Goal: Task Accomplishment & Management: Use online tool/utility

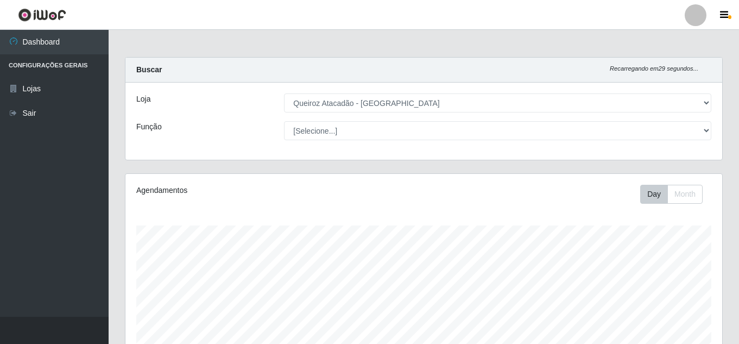
select select "225"
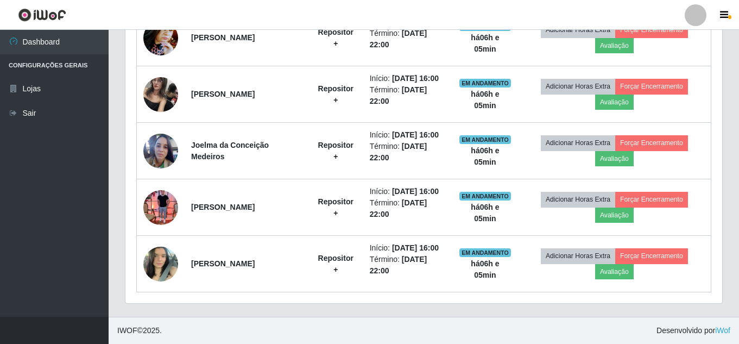
scroll to position [225, 597]
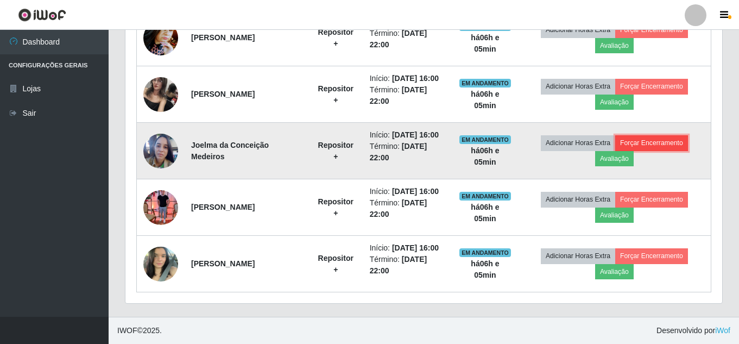
click at [666, 135] on button "Forçar Encerramento" at bounding box center [651, 142] width 73 height 15
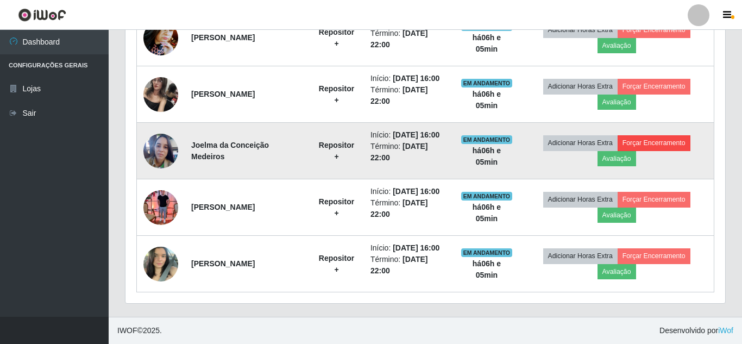
scroll to position [225, 591]
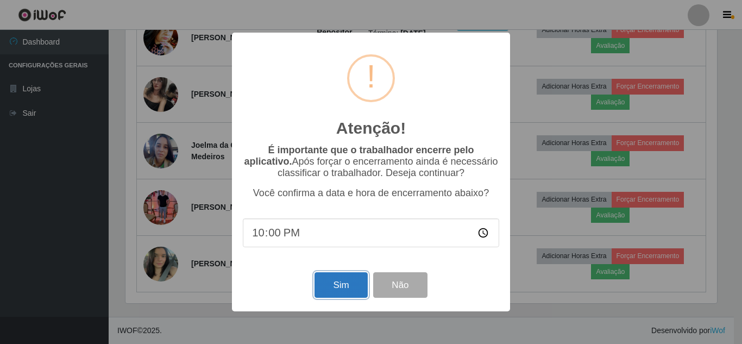
click at [343, 289] on button "Sim" at bounding box center [340, 285] width 53 height 26
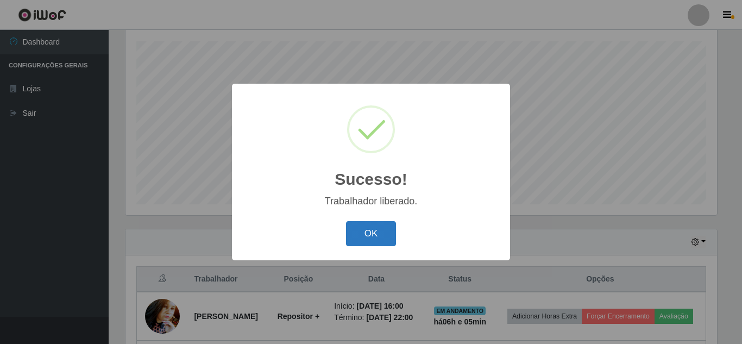
click at [375, 237] on button "OK" at bounding box center [371, 234] width 50 height 26
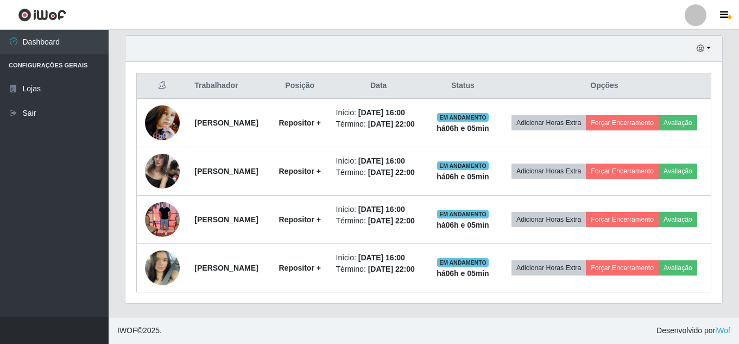
scroll to position [456, 0]
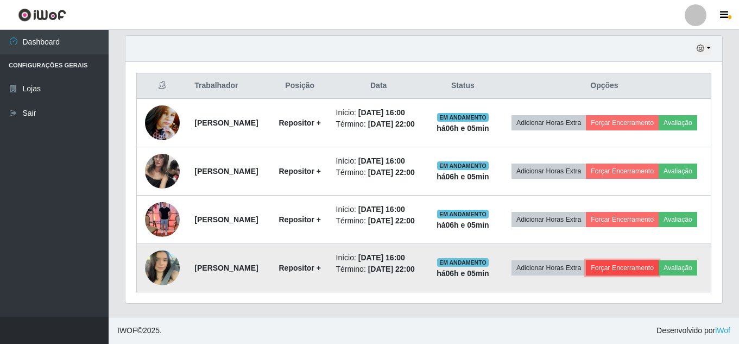
click at [659, 260] on button "Forçar Encerramento" at bounding box center [622, 267] width 73 height 15
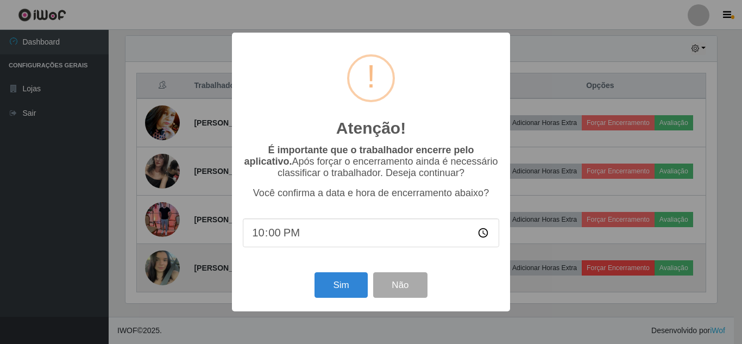
scroll to position [225, 591]
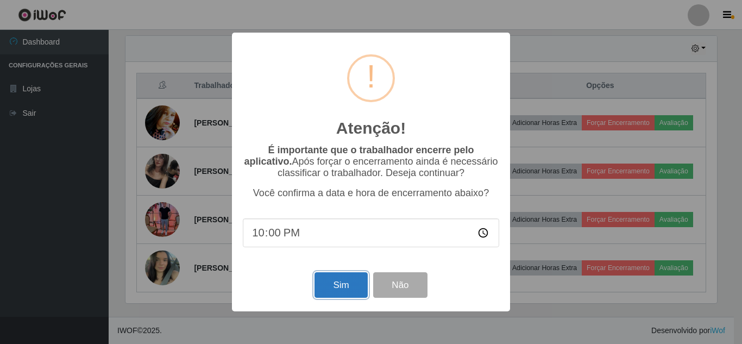
click at [345, 278] on button "Sim" at bounding box center [340, 285] width 53 height 26
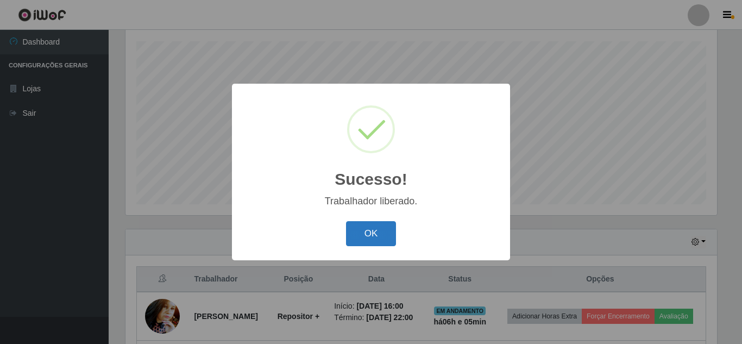
click at [367, 239] on button "OK" at bounding box center [371, 234] width 50 height 26
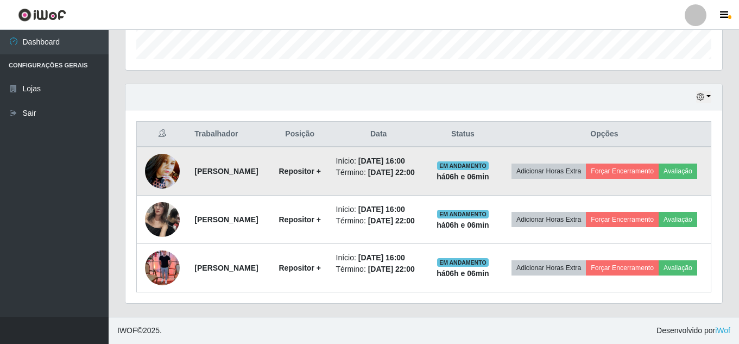
scroll to position [388, 0]
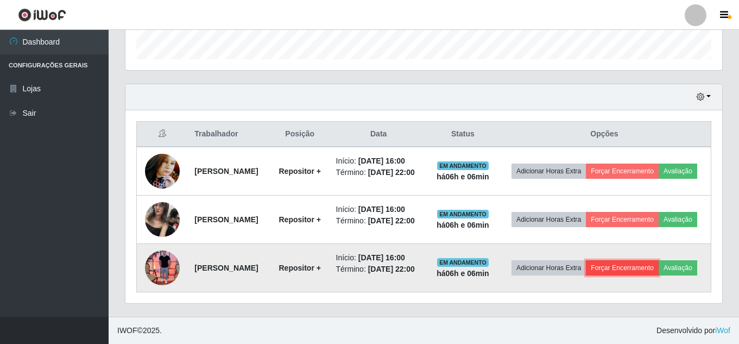
click at [659, 260] on button "Forçar Encerramento" at bounding box center [622, 267] width 73 height 15
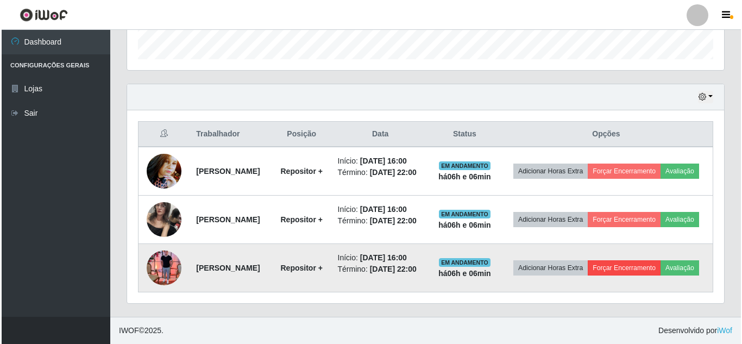
scroll to position [225, 591]
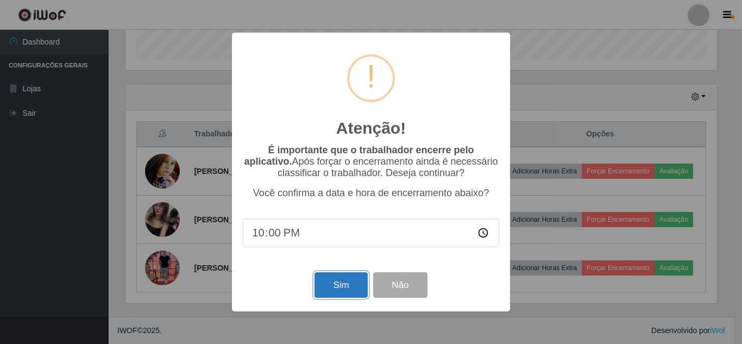
click at [352, 295] on button "Sim" at bounding box center [340, 285] width 53 height 26
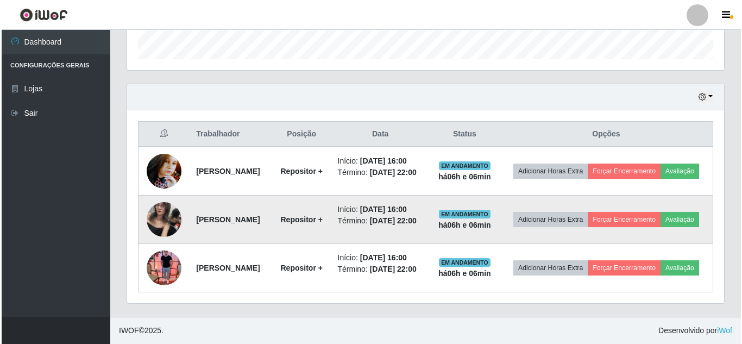
scroll to position [0, 0]
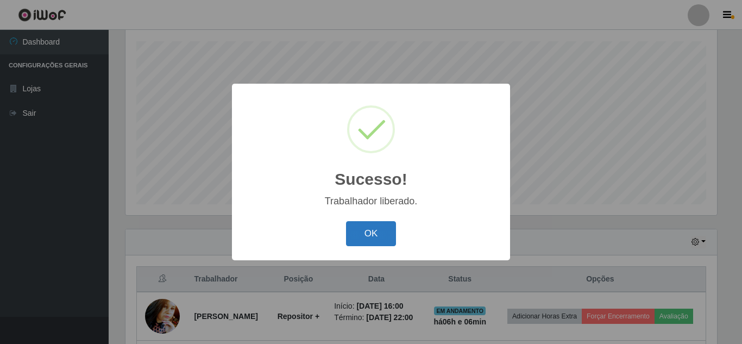
click at [370, 229] on button "OK" at bounding box center [371, 234] width 50 height 26
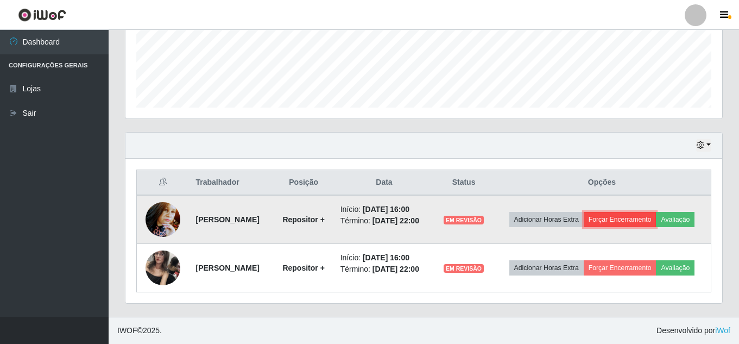
click at [655, 212] on button "Forçar Encerramento" at bounding box center [620, 219] width 73 height 15
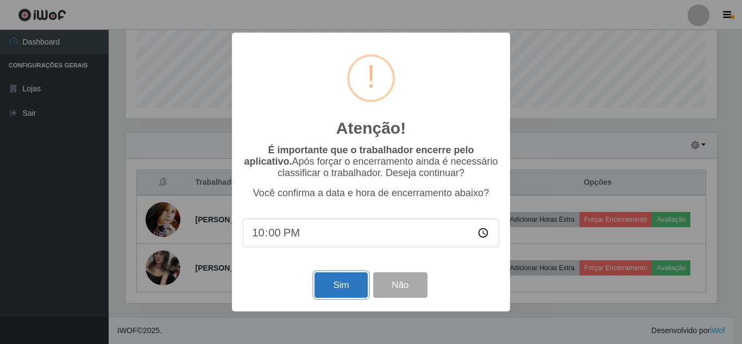
click at [348, 287] on button "Sim" at bounding box center [340, 285] width 53 height 26
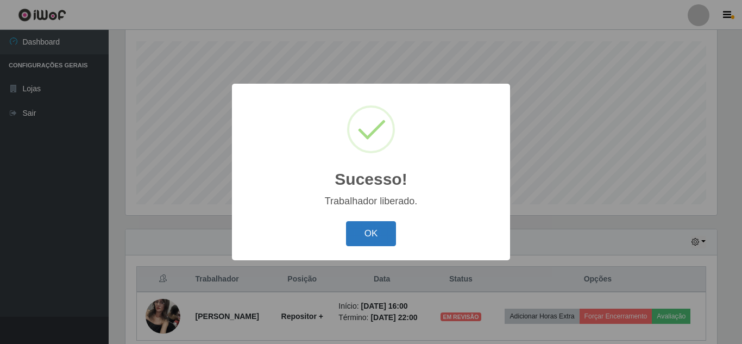
click at [390, 238] on button "OK" at bounding box center [371, 234] width 50 height 26
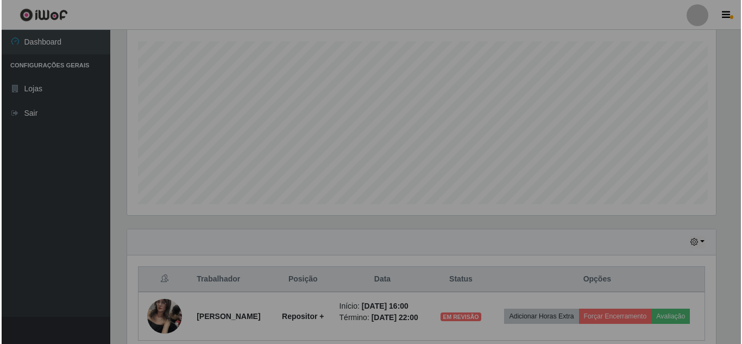
scroll to position [225, 597]
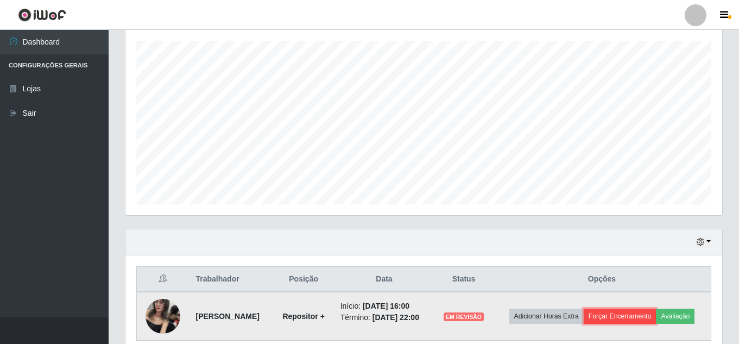
click at [649, 316] on button "Forçar Encerramento" at bounding box center [620, 315] width 73 height 15
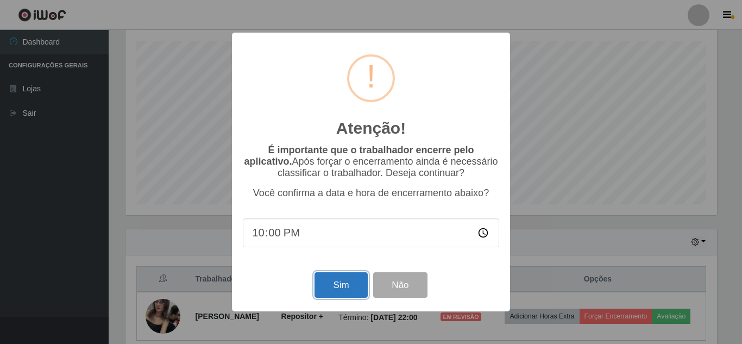
click at [325, 280] on button "Sim" at bounding box center [340, 285] width 53 height 26
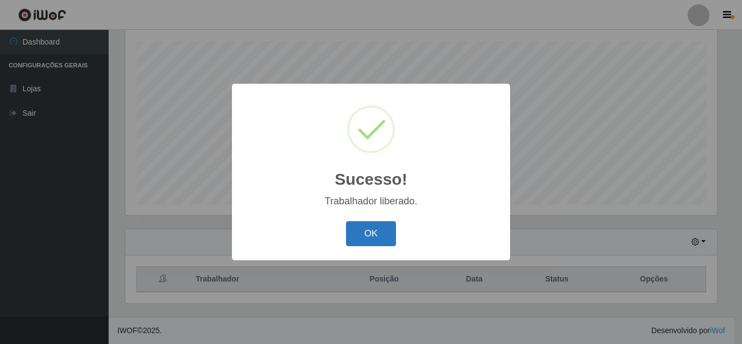
click at [362, 241] on button "OK" at bounding box center [371, 234] width 50 height 26
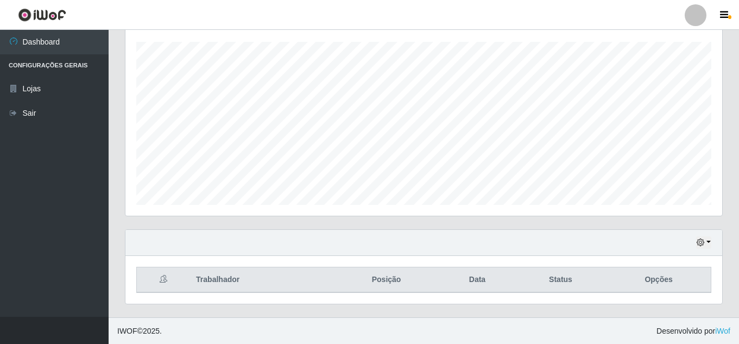
scroll to position [184, 0]
